Goal: Information Seeking & Learning: Learn about a topic

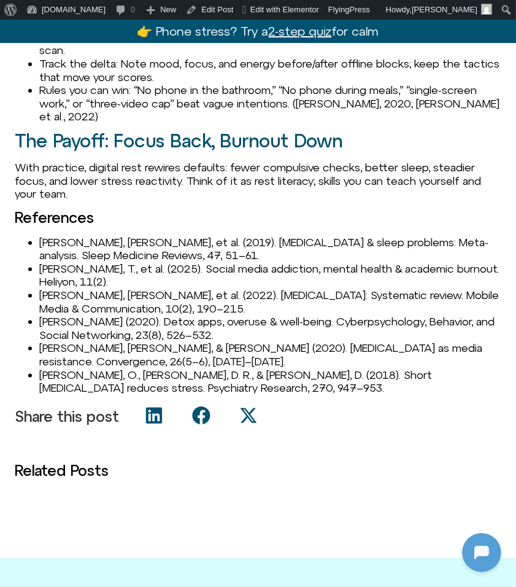
click at [74, 315] on li "Schmuck, D. (2020). Detox apps, overuse & well-being. Cyberpsychology, Behavior…" at bounding box center [270, 328] width 462 height 26
copy li "Schmuck"
click at [44, 315] on li "Schmuck, D. (2020). Detox apps, overuse & well-being. Cyberpsychology, Behavior…" at bounding box center [270, 328] width 462 height 26
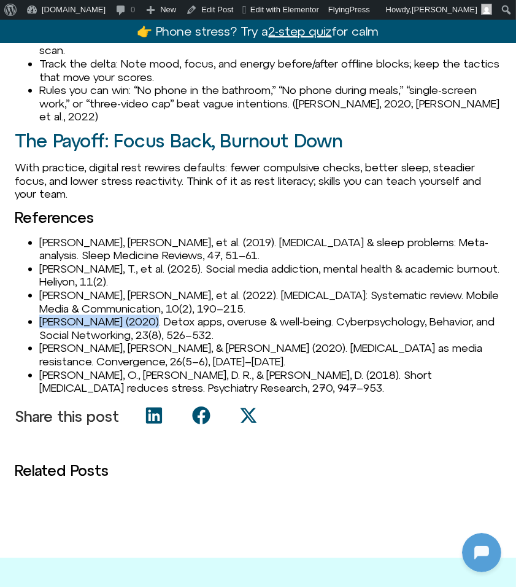
drag, startPoint x: 42, startPoint y: 293, endPoint x: 147, endPoint y: 295, distance: 104.4
click at [147, 315] on li "Schmuck, D. (2020). Detox apps, overuse & well-being. Cyberpsychology, Behavior…" at bounding box center [270, 328] width 462 height 26
copy li "Schmuck, D. (2020)."
click at [64, 341] on li "Syvertsen, T., & Enli, G. (2020). Digital detox as media resistance. Convergenc…" at bounding box center [270, 354] width 462 height 26
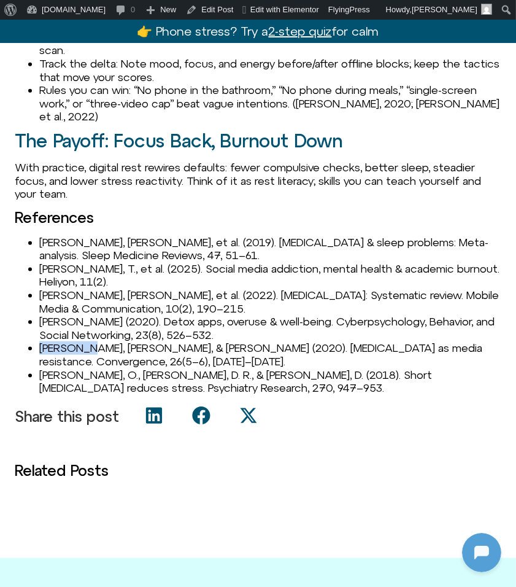
copy li "Syvertsen"
click at [45, 368] on li "Turel, O., Cavagnaro, D. R., & Meshi, D. (2018). Short abstinence reduces stres…" at bounding box center [270, 381] width 462 height 26
drag, startPoint x: 41, startPoint y: 346, endPoint x: 80, endPoint y: 347, distance: 39.3
click at [80, 368] on li "Turel, O., Cavagnaro, D. R., & Meshi, D. (2018). Short abstinence reduces stres…" at bounding box center [270, 381] width 462 height 26
copy li "Turel, O."
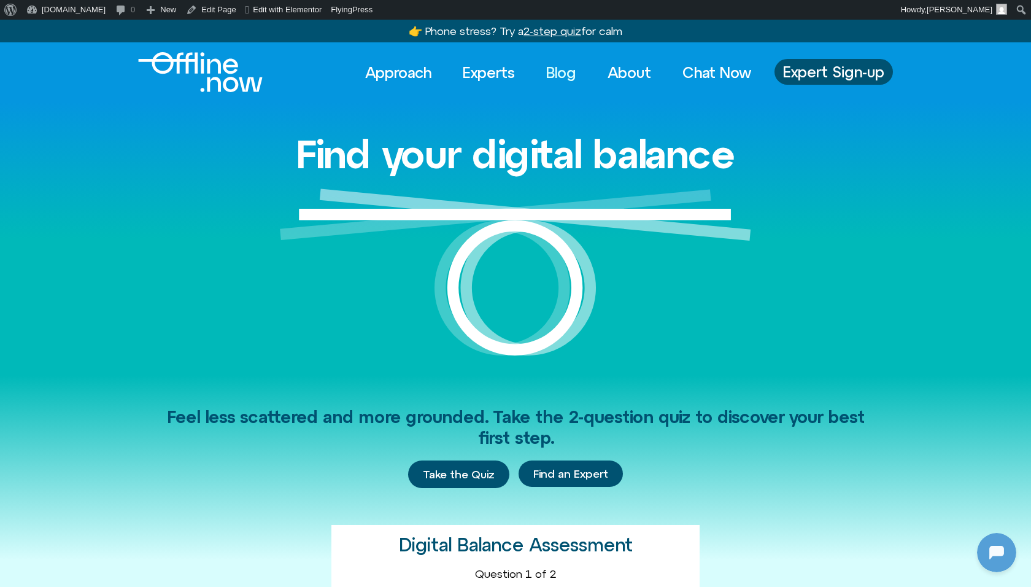
click at [561, 78] on link "Blog" at bounding box center [561, 72] width 52 height 27
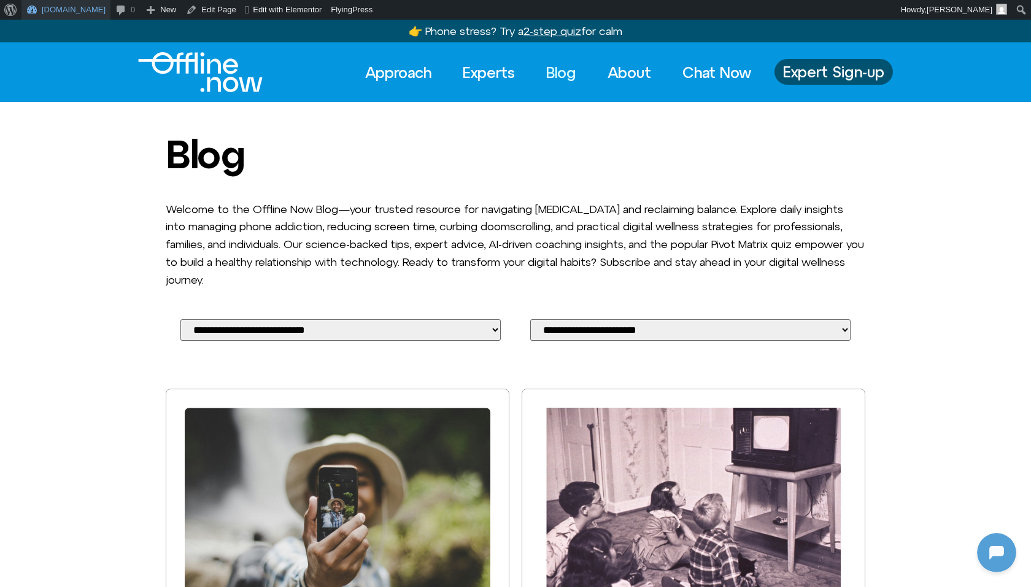
click at [79, 3] on link "[DOMAIN_NAME]" at bounding box center [65, 10] width 89 height 20
